Goal: Transaction & Acquisition: Purchase product/service

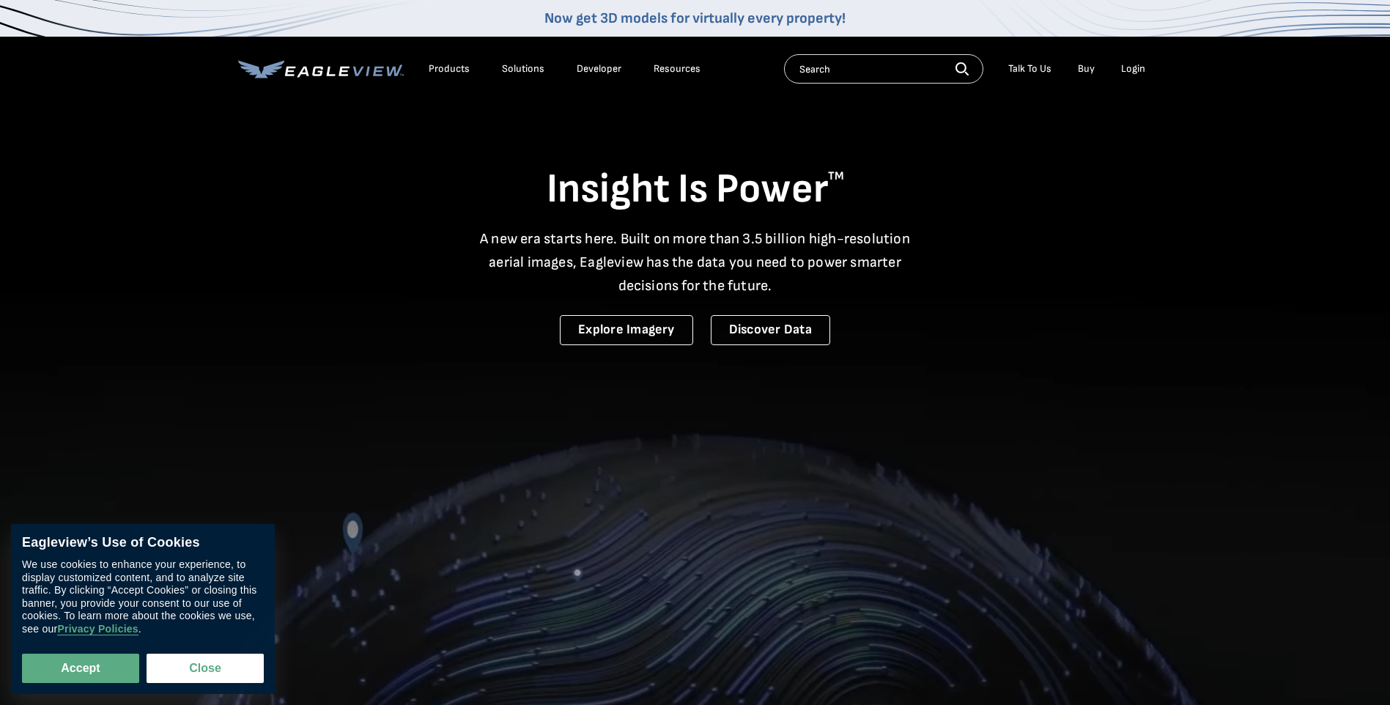
click at [1134, 66] on div "Login" at bounding box center [1133, 68] width 24 height 13
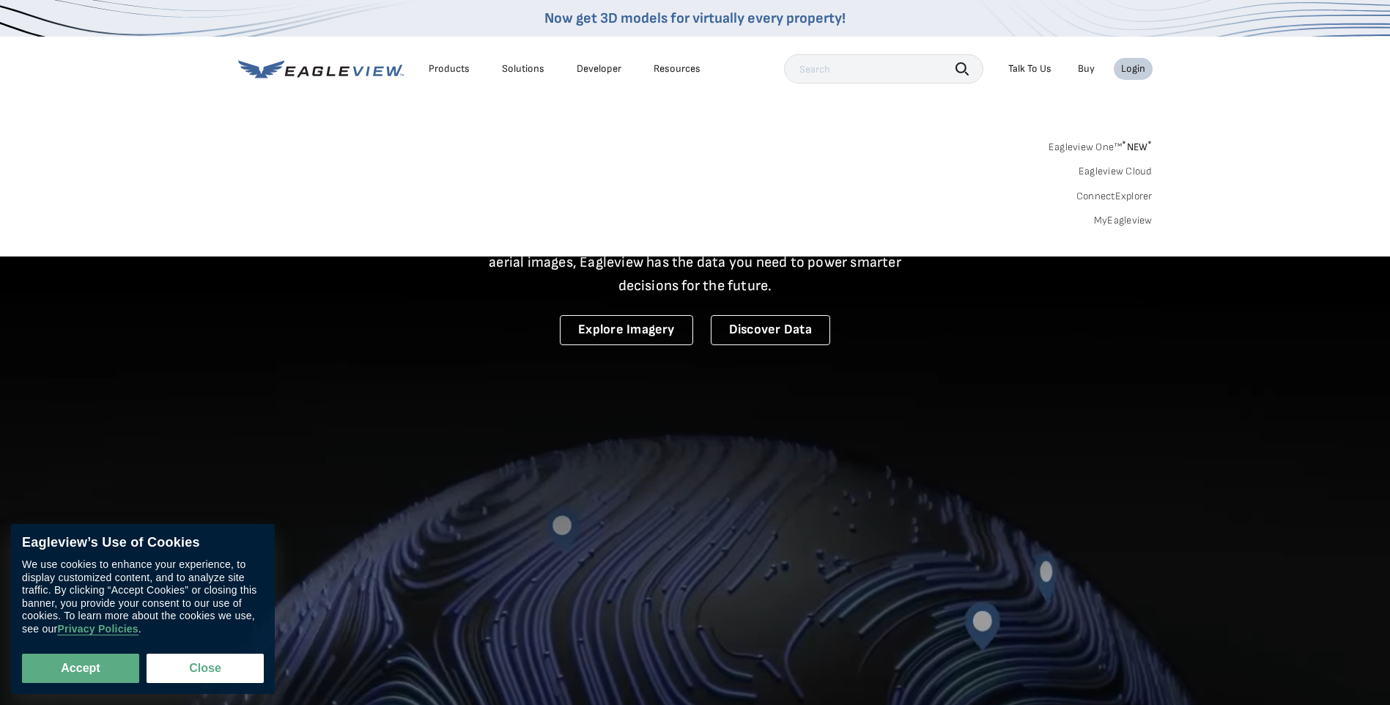
click at [1123, 215] on link "MyEagleview" at bounding box center [1123, 220] width 59 height 13
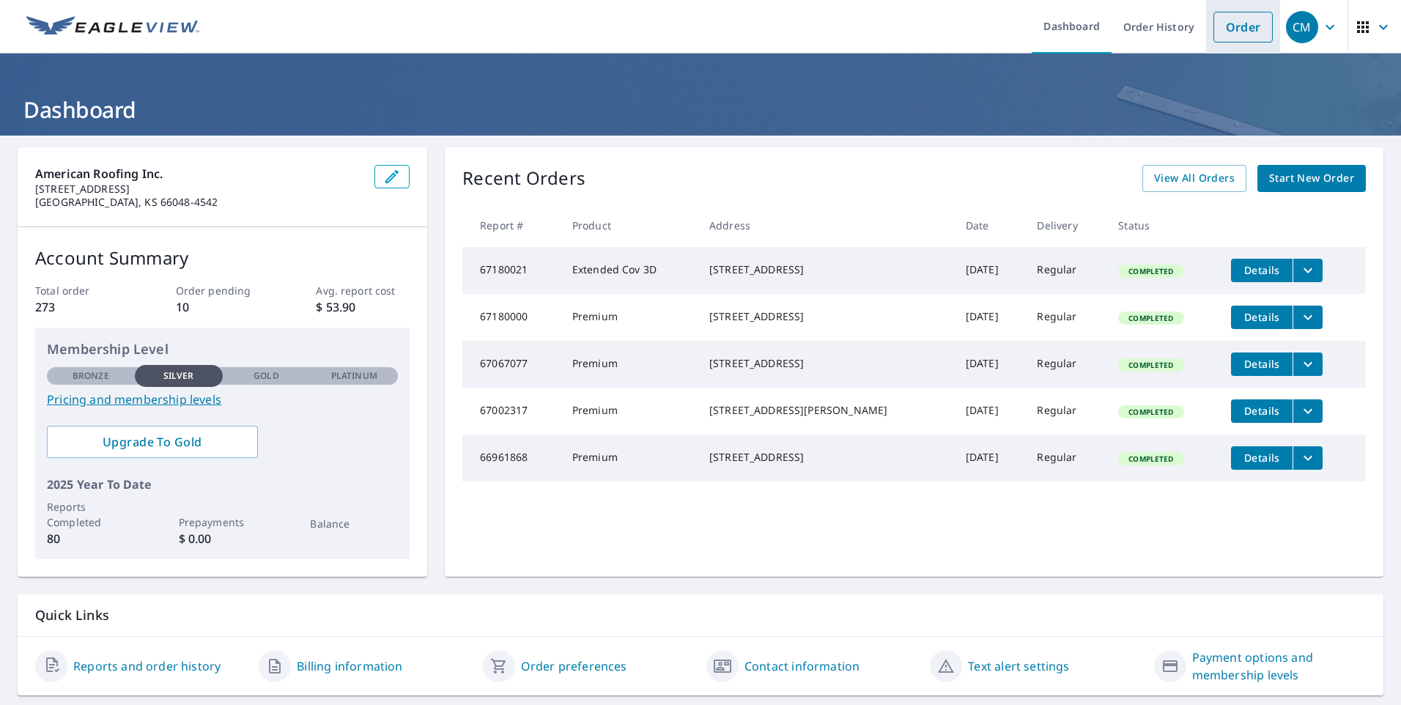
click at [1233, 29] on link "Order" at bounding box center [1242, 27] width 59 height 31
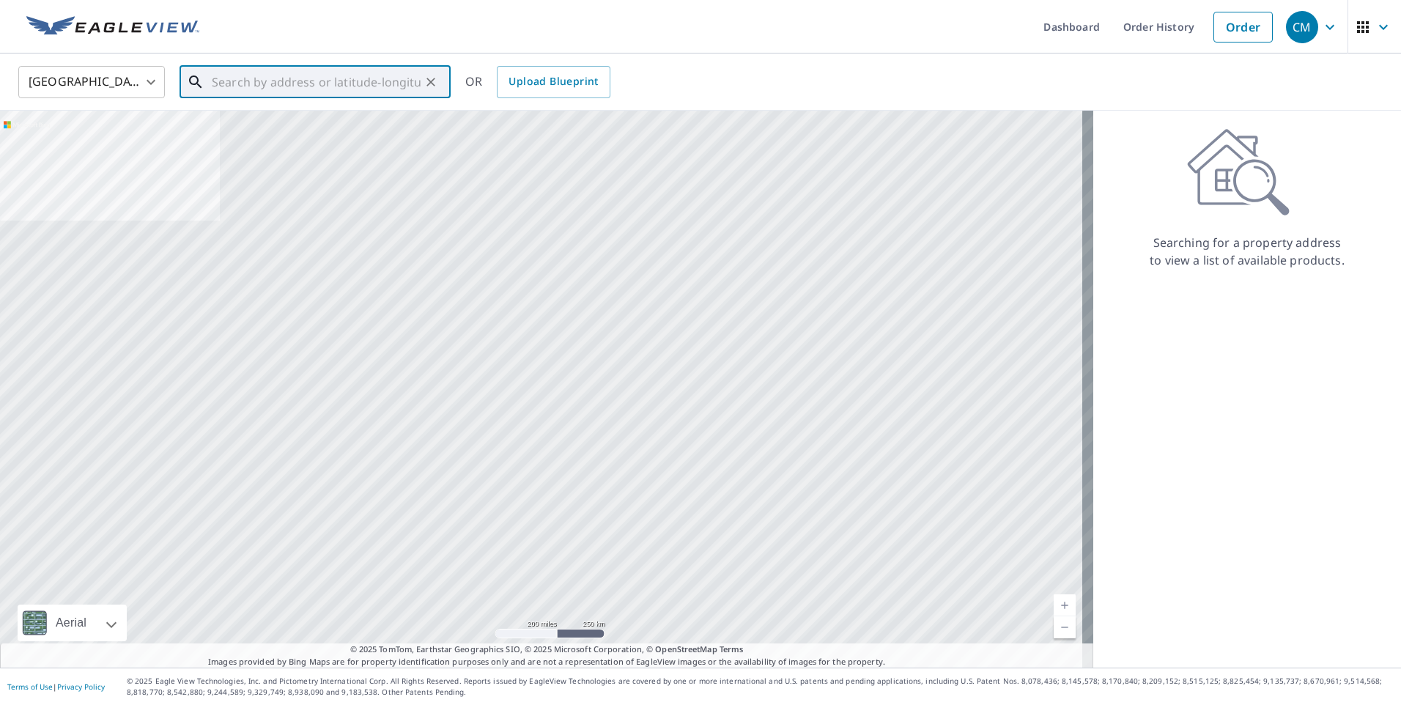
click at [323, 89] on input "text" at bounding box center [316, 82] width 209 height 41
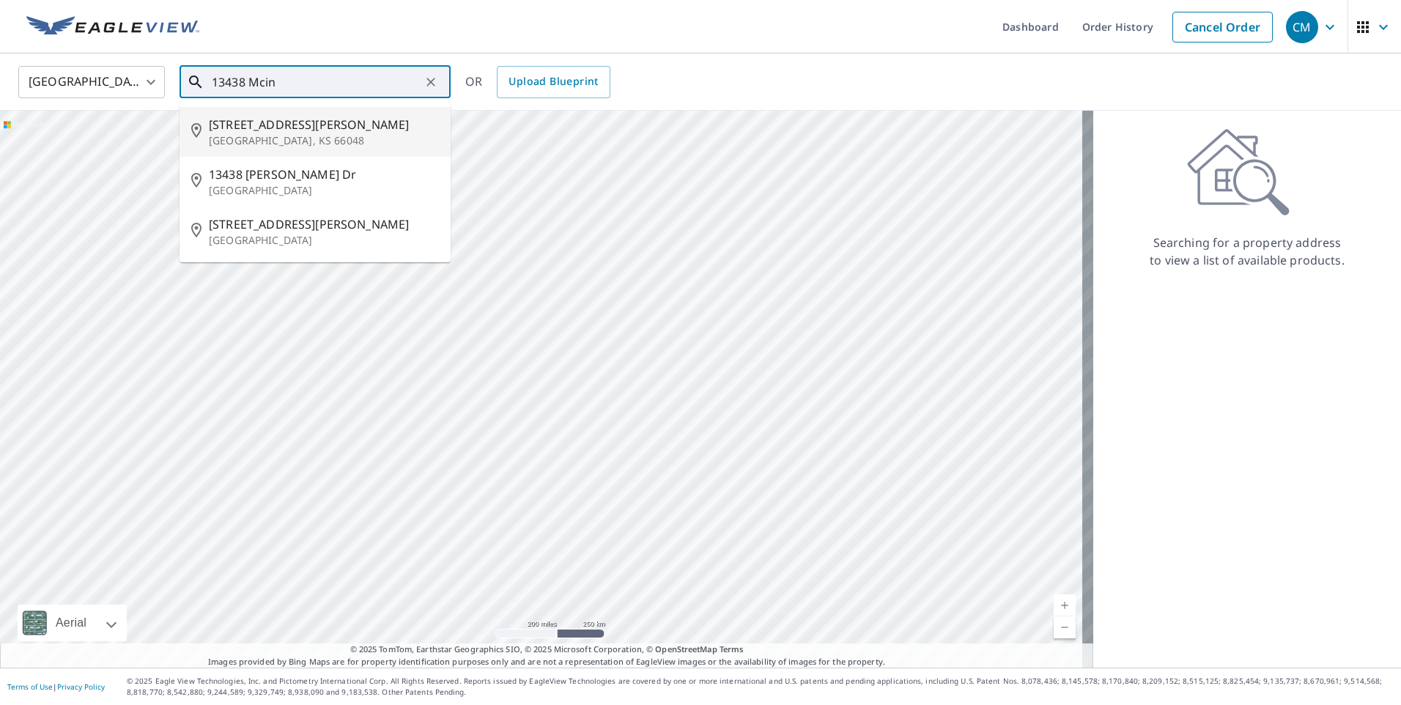
click at [301, 123] on span "13438 Mcintyre Rd" at bounding box center [324, 125] width 230 height 18
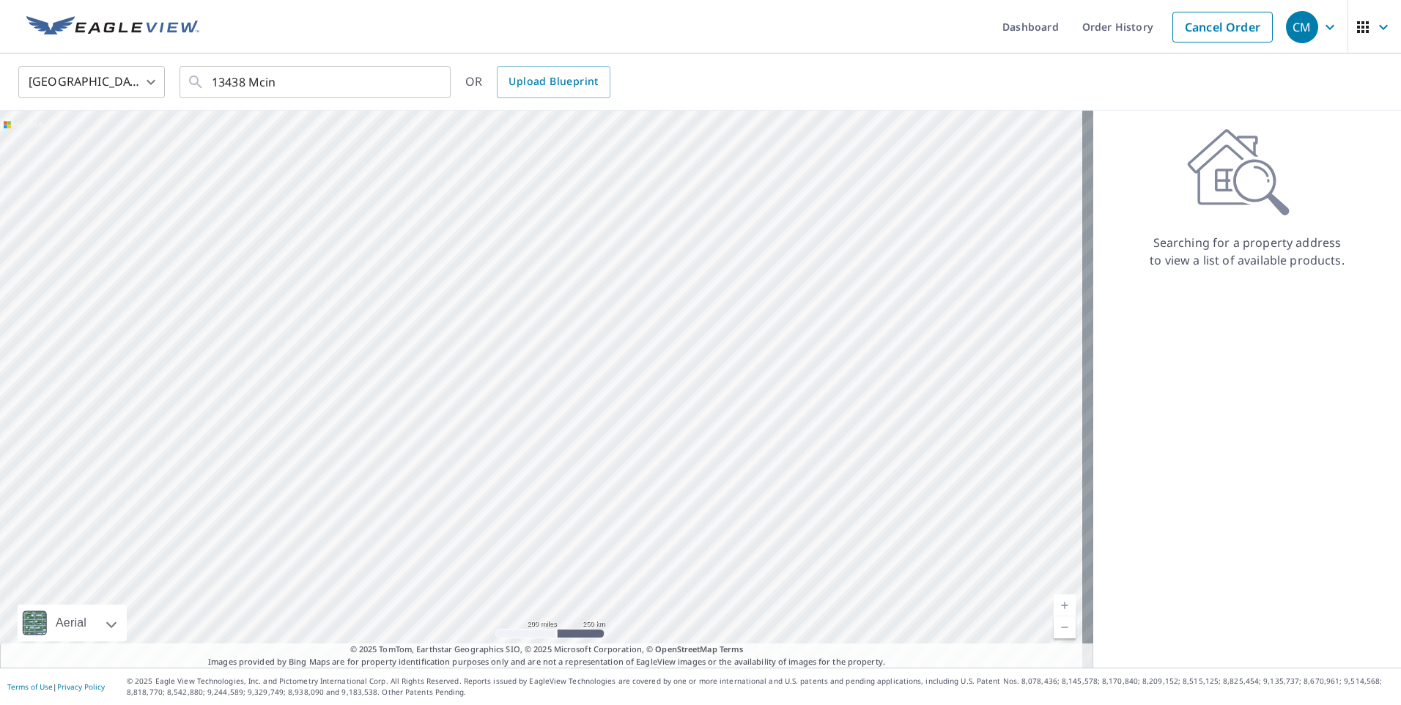
type input "13438 Mcintyre Rd Leavenworth, KS 66048"
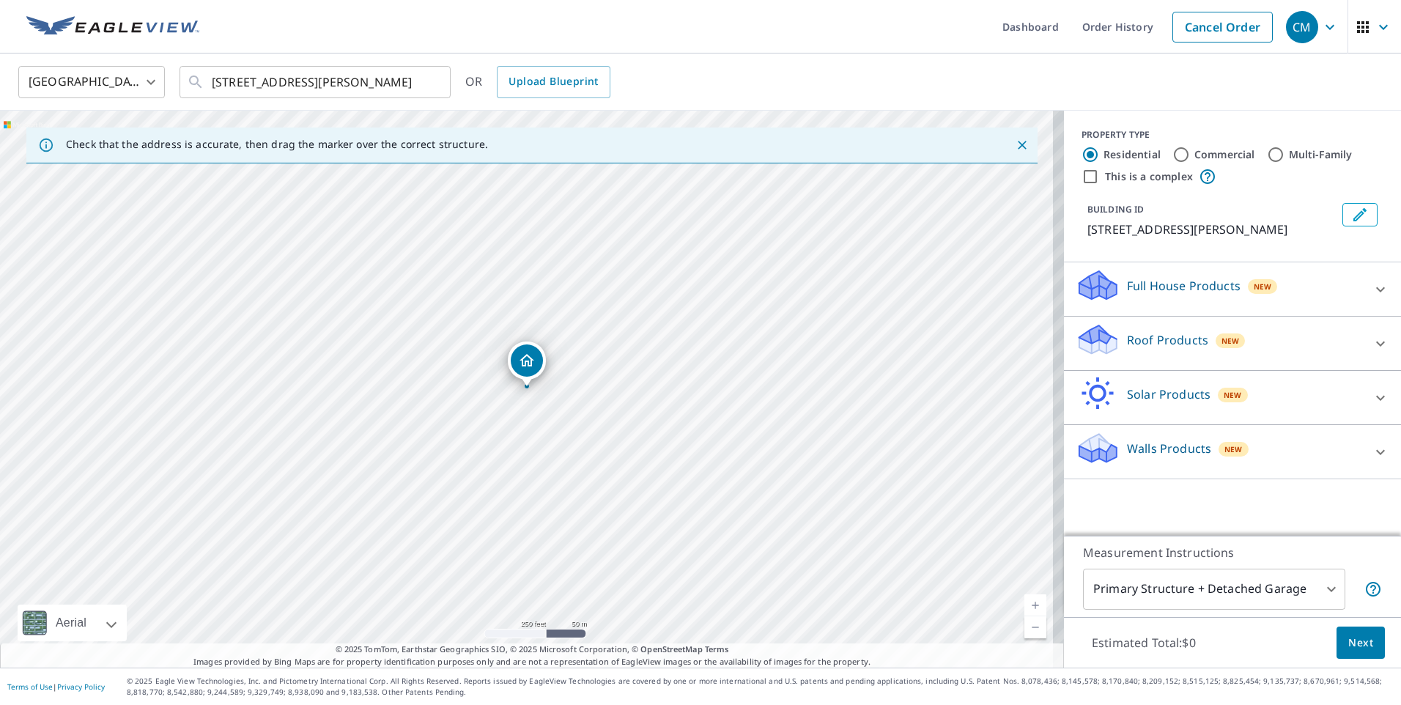
click at [1135, 347] on p "Roof Products" at bounding box center [1167, 340] width 81 height 18
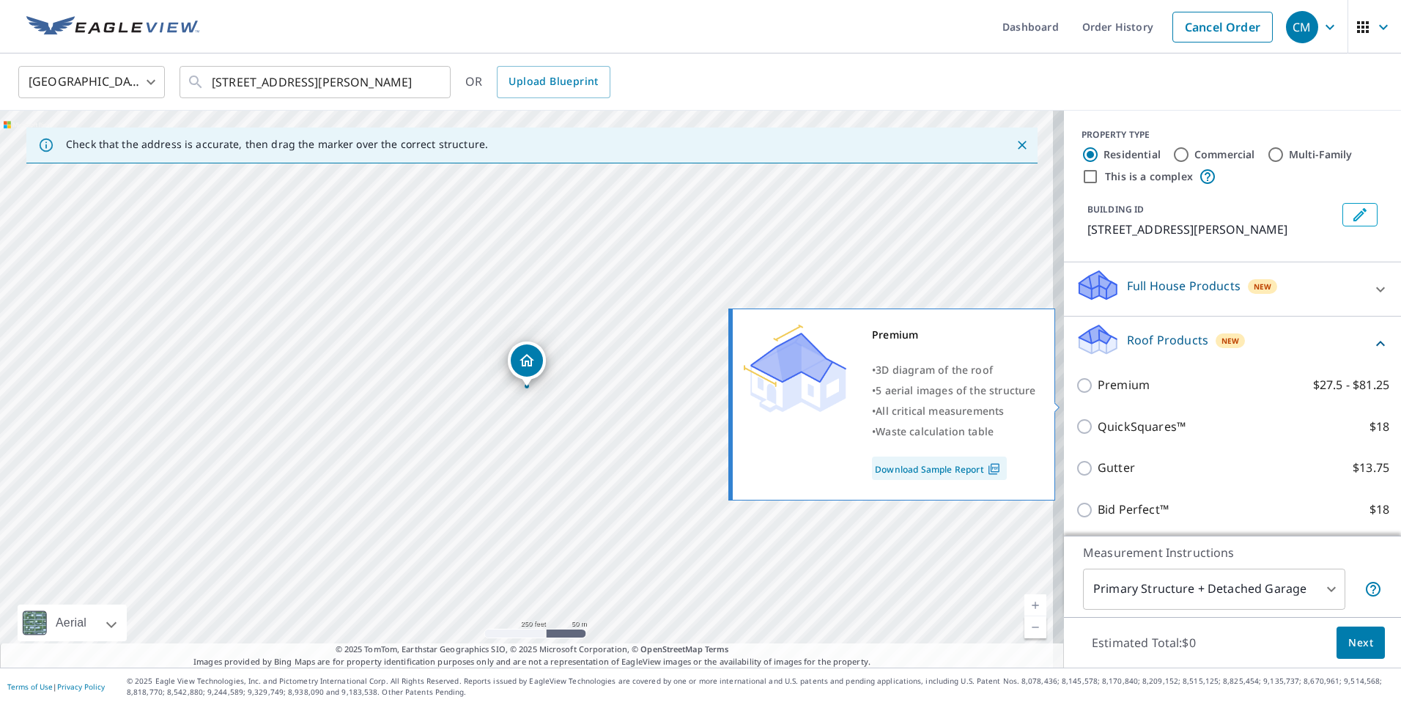
click at [1102, 394] on p "Premium" at bounding box center [1124, 385] width 52 height 18
click at [1098, 394] on input "Premium $27.5 - $81.25" at bounding box center [1087, 386] width 22 height 18
checkbox input "true"
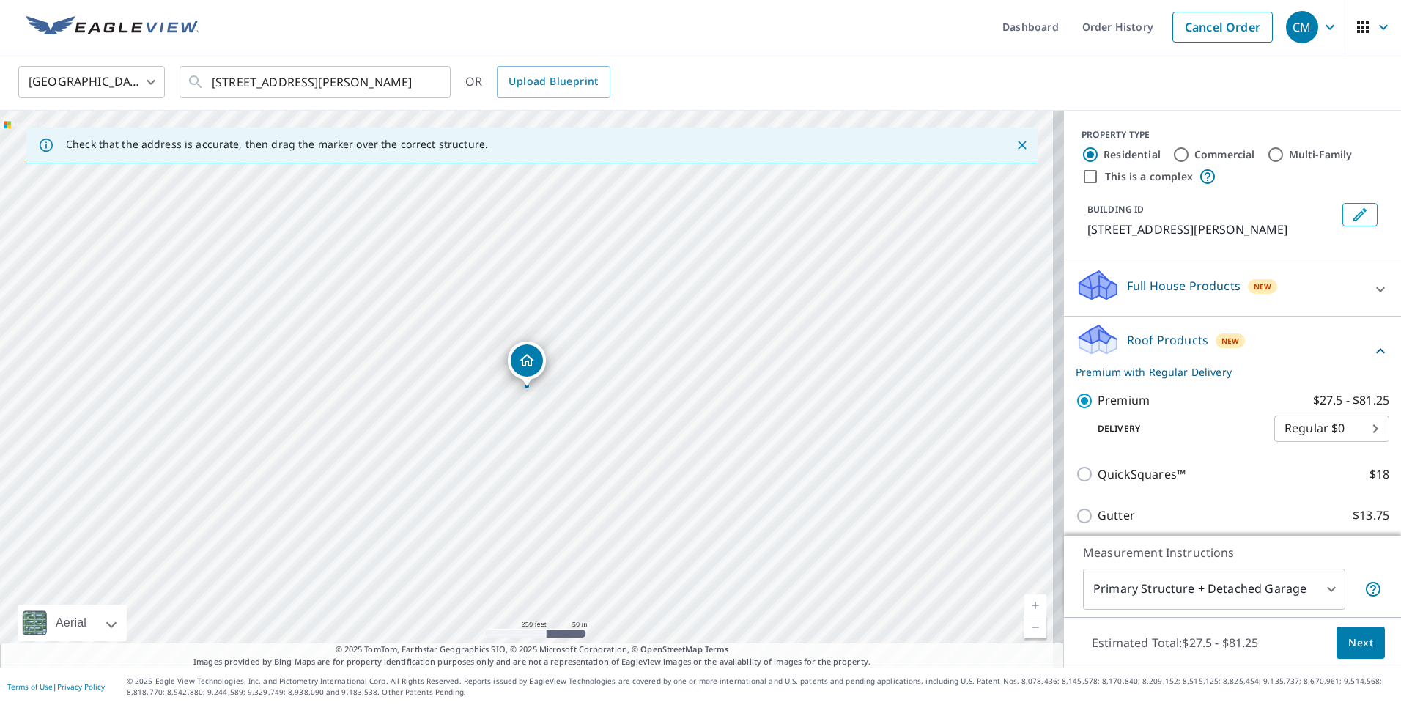
click at [1348, 642] on span "Next" at bounding box center [1360, 643] width 25 height 18
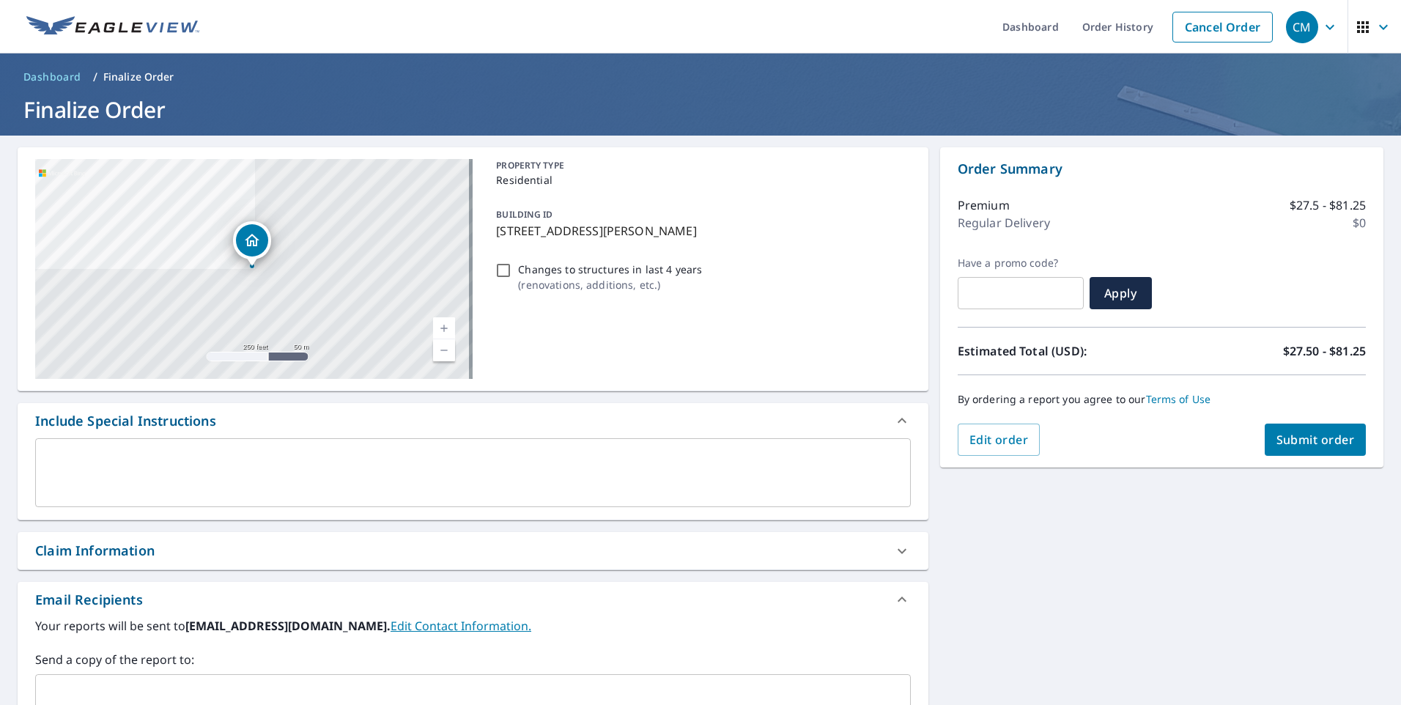
click at [1294, 443] on span "Submit order" at bounding box center [1315, 440] width 78 height 16
